Goal: Task Accomplishment & Management: Manage account settings

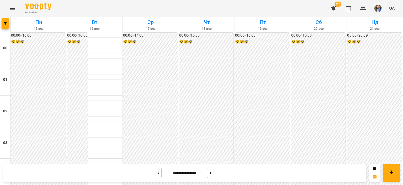
scroll to position [525, 0]
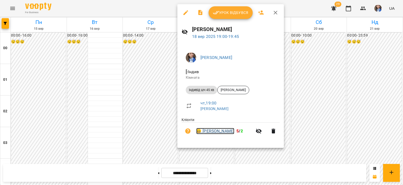
click at [217, 132] on link "😀 [PERSON_NAME]" at bounding box center [215, 131] width 38 height 6
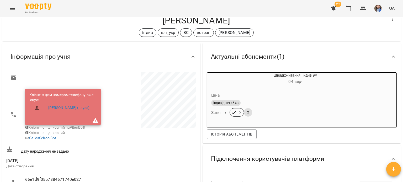
scroll to position [26, 0]
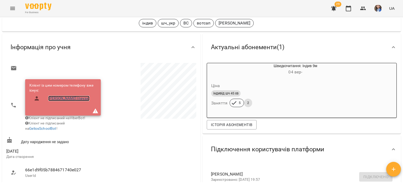
click at [60, 99] on link "[PERSON_NAME] (пауза)" at bounding box center [68, 98] width 41 height 5
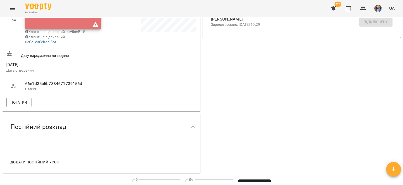
scroll to position [158, 0]
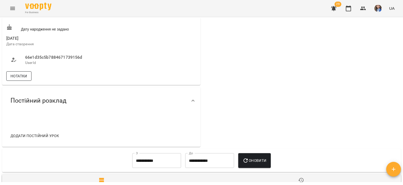
click at [19, 79] on span "Нотатки" at bounding box center [19, 76] width 17 height 6
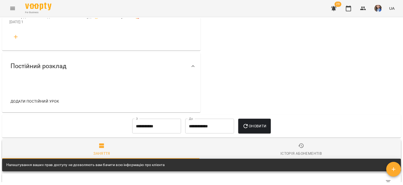
scroll to position [551, 0]
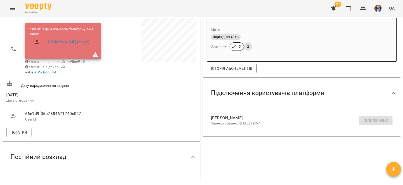
scroll to position [105, 0]
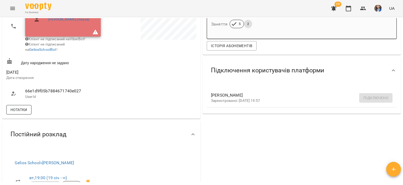
click at [12, 114] on button "Нотатки" at bounding box center [18, 109] width 25 height 9
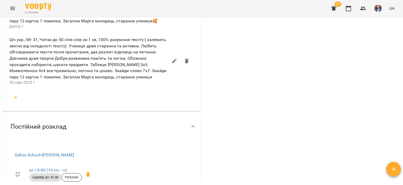
scroll to position [499, 0]
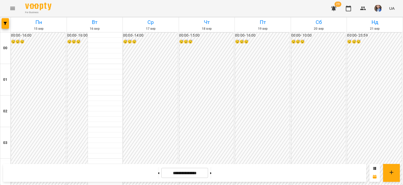
scroll to position [499, 0]
